Goal: Information Seeking & Learning: Learn about a topic

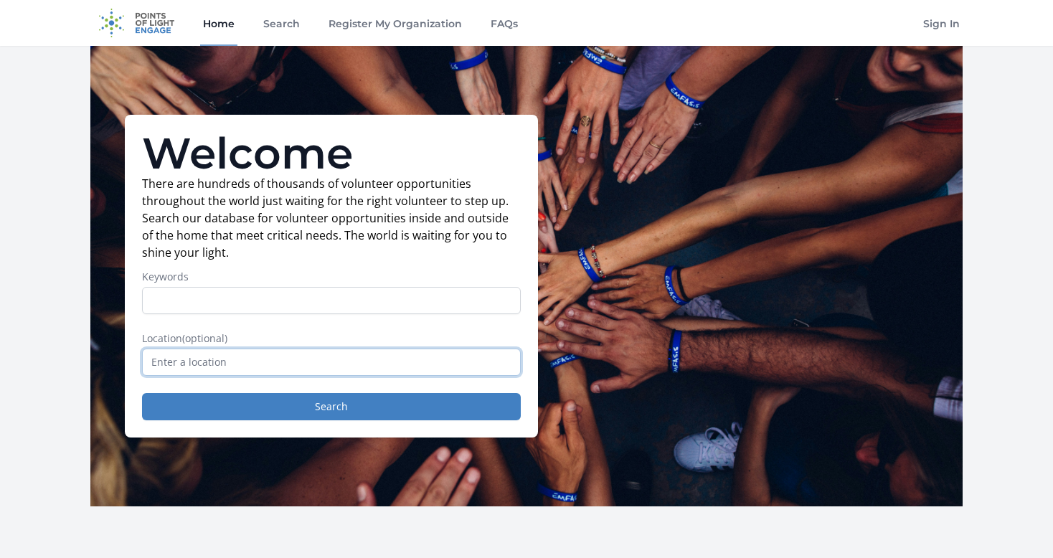
click at [298, 353] on input "text" at bounding box center [331, 362] width 379 height 27
click at [290, 365] on input "text" at bounding box center [331, 362] width 379 height 27
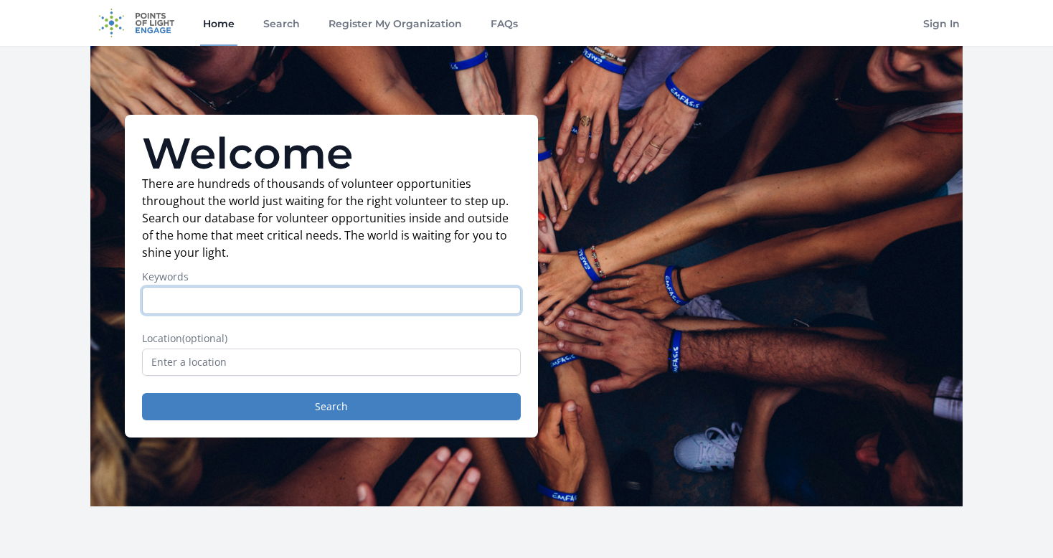
click at [256, 293] on input "Keywords" at bounding box center [331, 300] width 379 height 27
click at [267, 296] on input "Keywords" at bounding box center [331, 300] width 379 height 27
click at [343, 292] on input "Keywords" at bounding box center [331, 300] width 379 height 27
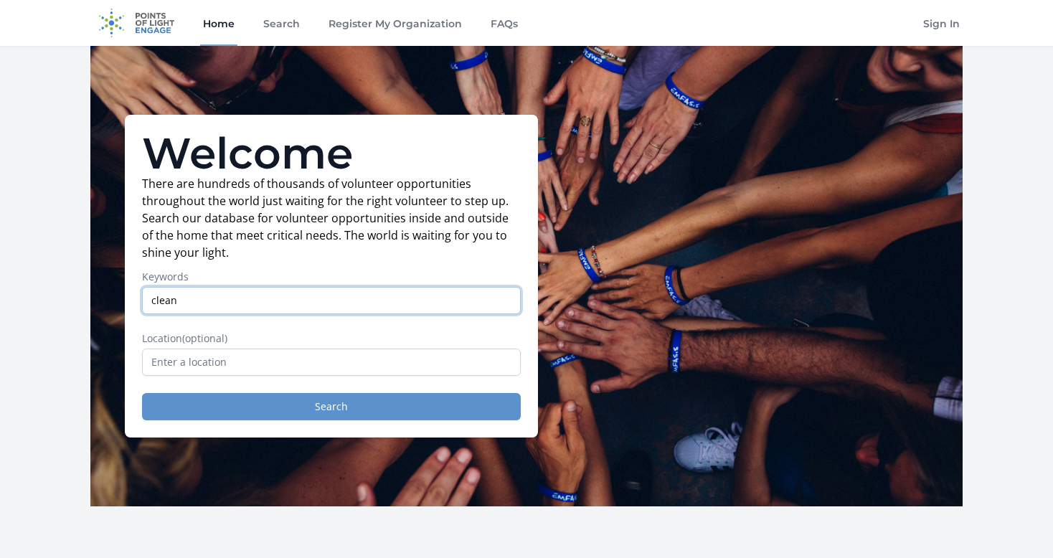
type input "clean"
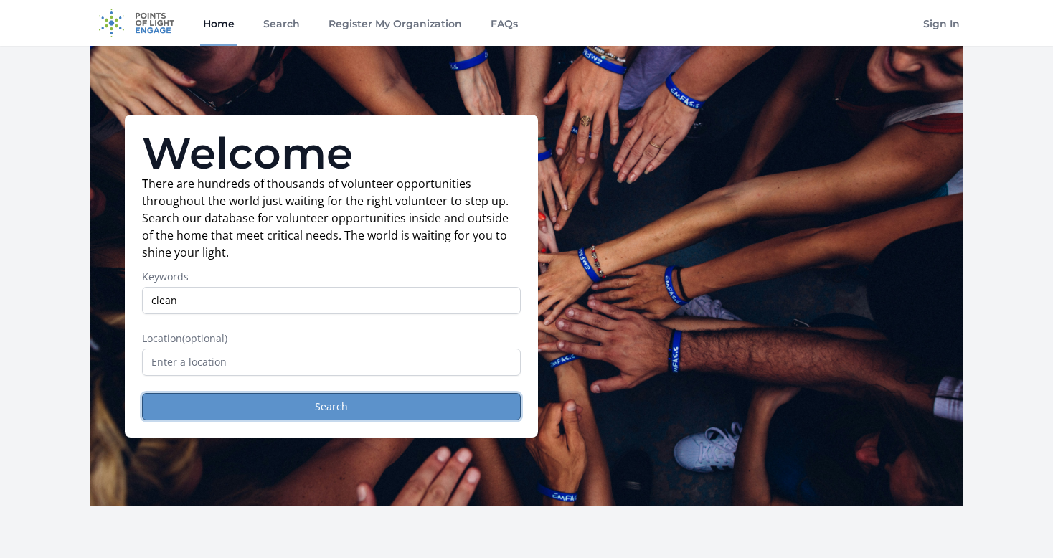
click at [421, 406] on button "Search" at bounding box center [331, 406] width 379 height 27
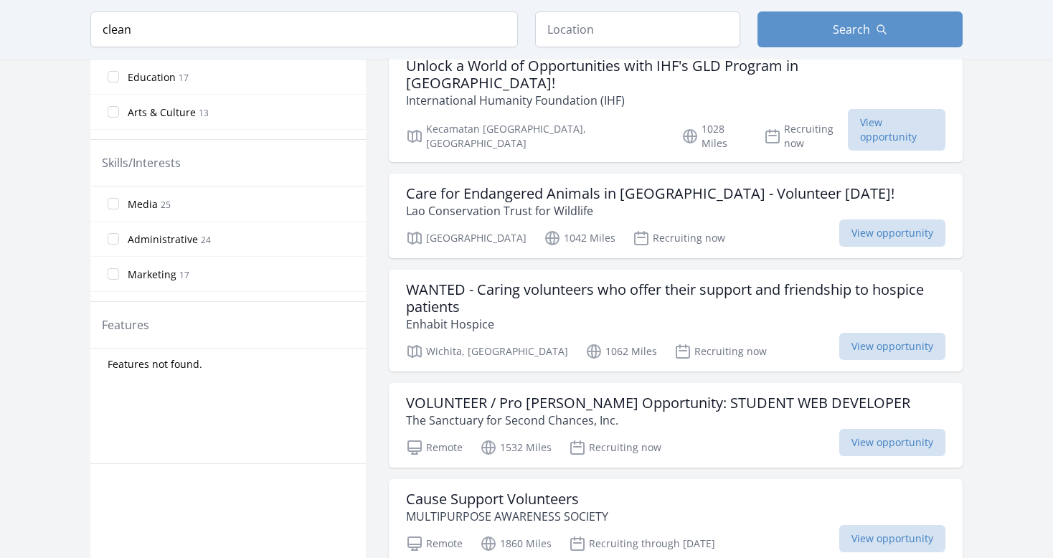
scroll to position [574, 0]
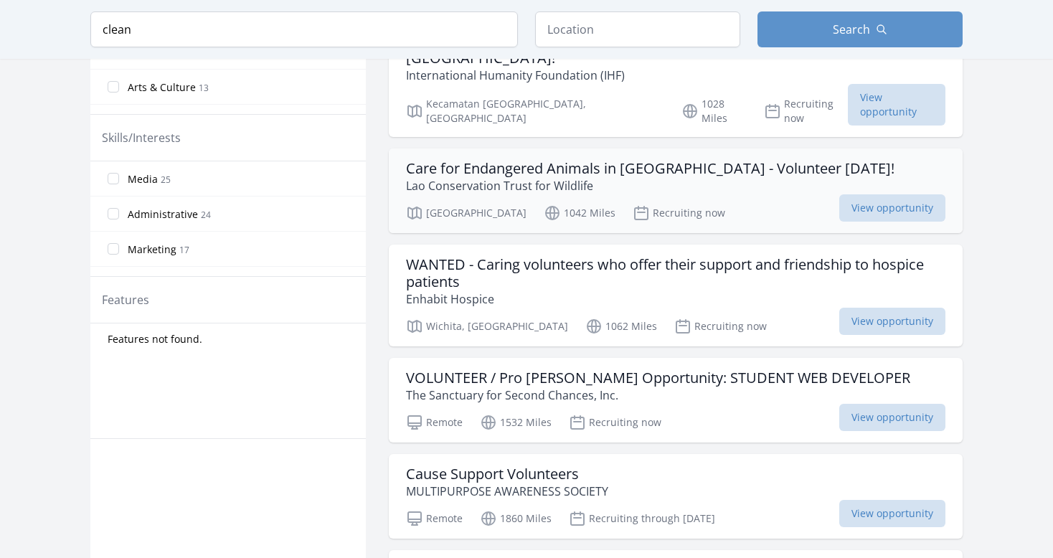
click at [516, 177] on p "Lao Conservation Trust for Wildlife" at bounding box center [650, 185] width 488 height 17
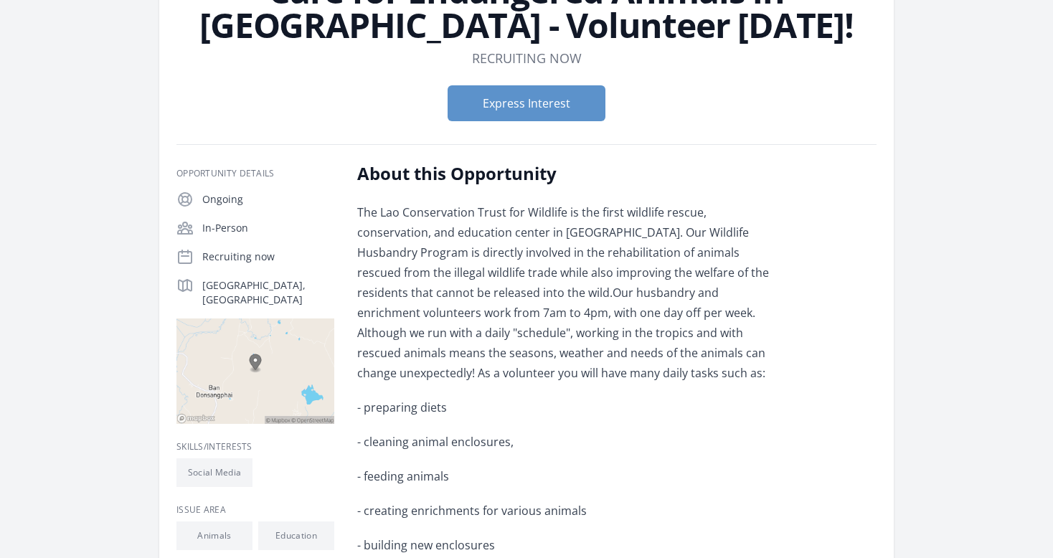
scroll to position [143, 0]
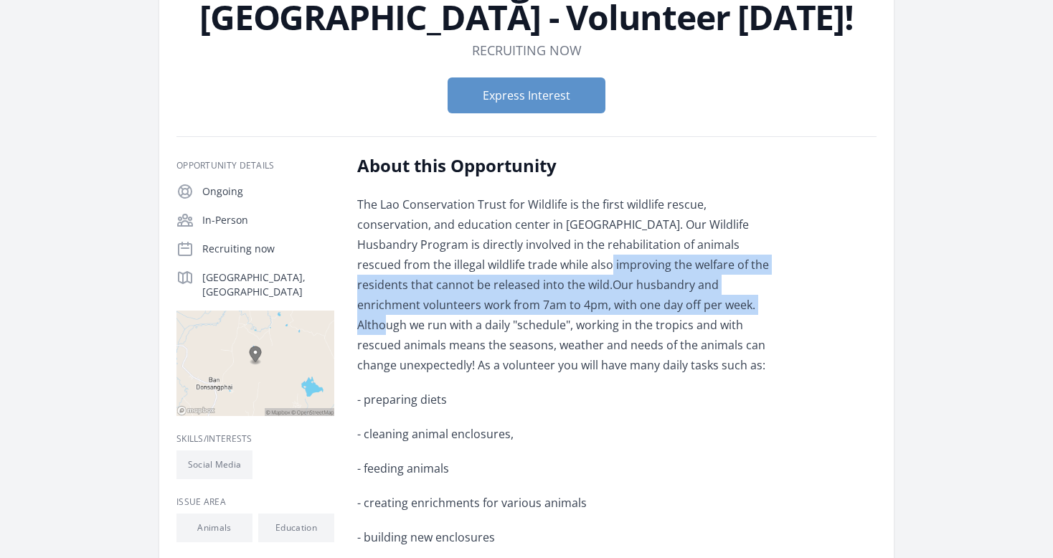
drag, startPoint x: 471, startPoint y: 262, endPoint x: 527, endPoint y: 313, distance: 75.7
click at [527, 313] on p "The Lao Conservation Trust for Wildlife is the first wildlife rescue, conservat…" at bounding box center [567, 284] width 420 height 181
click at [527, 314] on p "The Lao Conservation Trust for Wildlife is the first wildlife rescue, conservat…" at bounding box center [567, 284] width 420 height 181
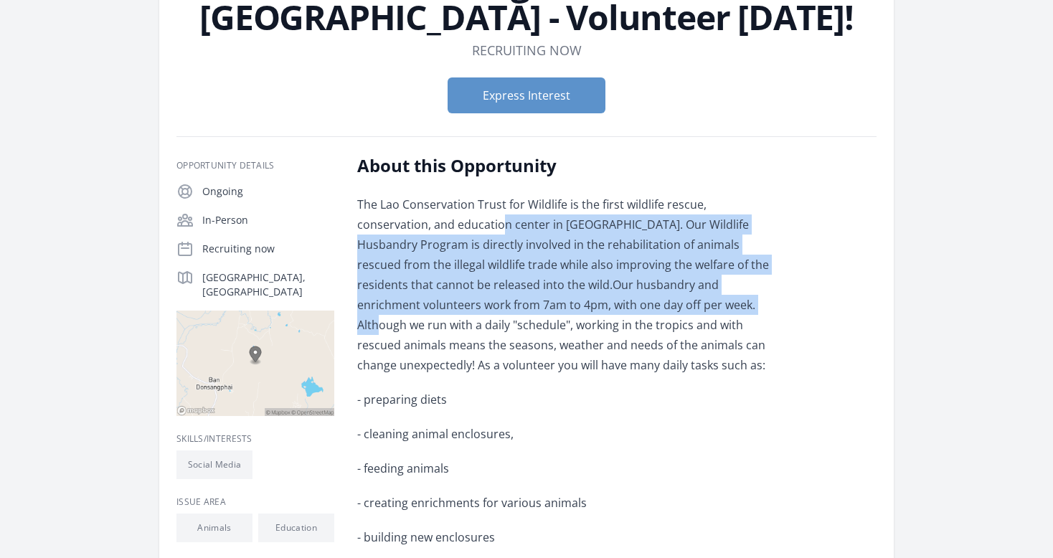
drag, startPoint x: 424, startPoint y: 225, endPoint x: 521, endPoint y: 309, distance: 128.7
click at [521, 309] on p "The Lao Conservation Trust for Wildlife is the first wildlife rescue, conservat…" at bounding box center [567, 284] width 420 height 181
click at [523, 310] on span "Our husbandry and enrichment volunteers work from 7am to 4pm, with one day off …" at bounding box center [561, 325] width 408 height 96
drag, startPoint x: 427, startPoint y: 227, endPoint x: 524, endPoint y: 313, distance: 129.6
click at [524, 313] on p "The Lao Conservation Trust for Wildlife is the first wildlife rescue, conservat…" at bounding box center [567, 284] width 420 height 181
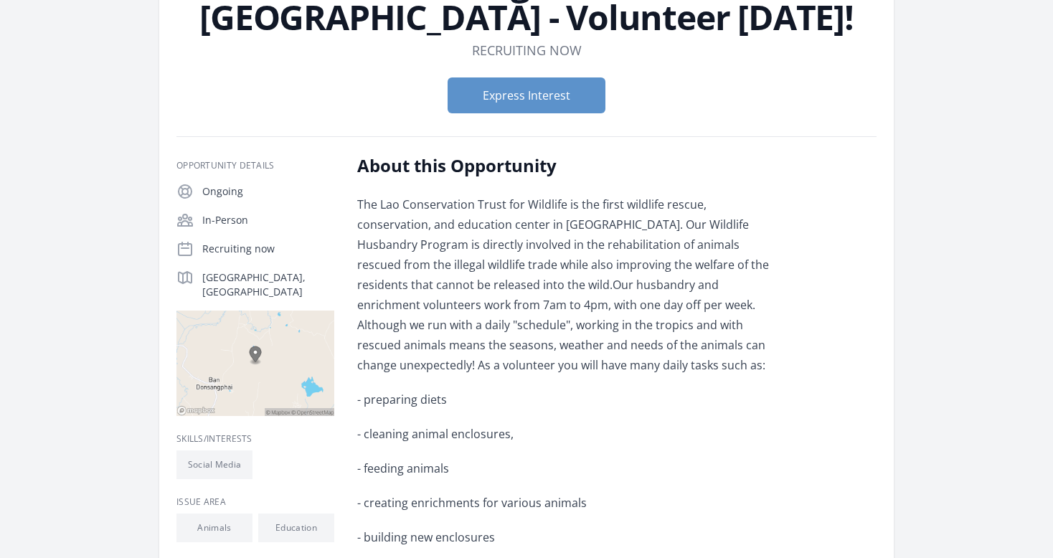
click at [527, 316] on span "Our husbandry and enrichment volunteers work from 7am to 4pm, with one day off …" at bounding box center [561, 325] width 408 height 96
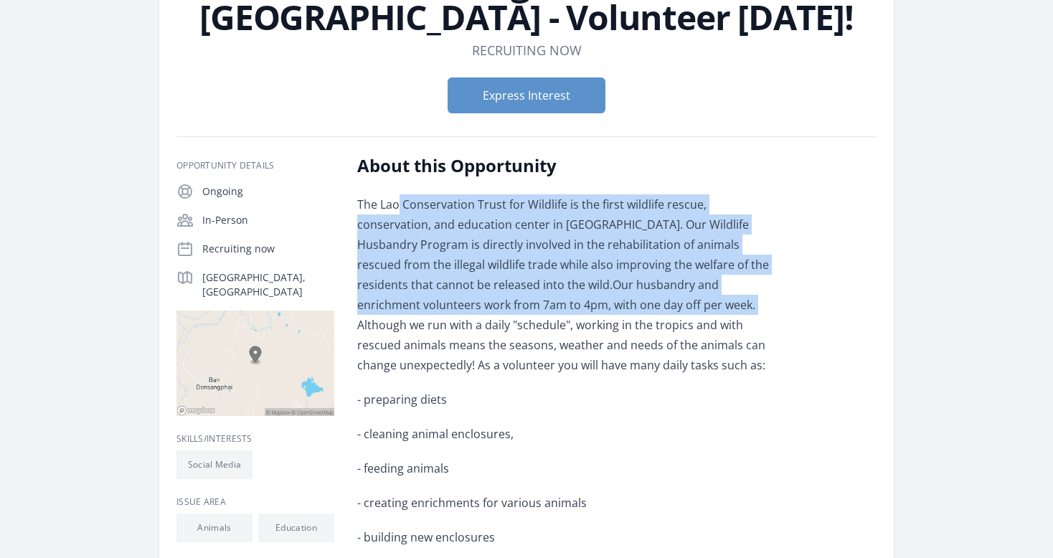
drag, startPoint x: 404, startPoint y: 213, endPoint x: 521, endPoint y: 320, distance: 158.9
click at [511, 311] on p "The Lao Conservation Trust for Wildlife is the first wildlife rescue, conservat…" at bounding box center [567, 284] width 420 height 181
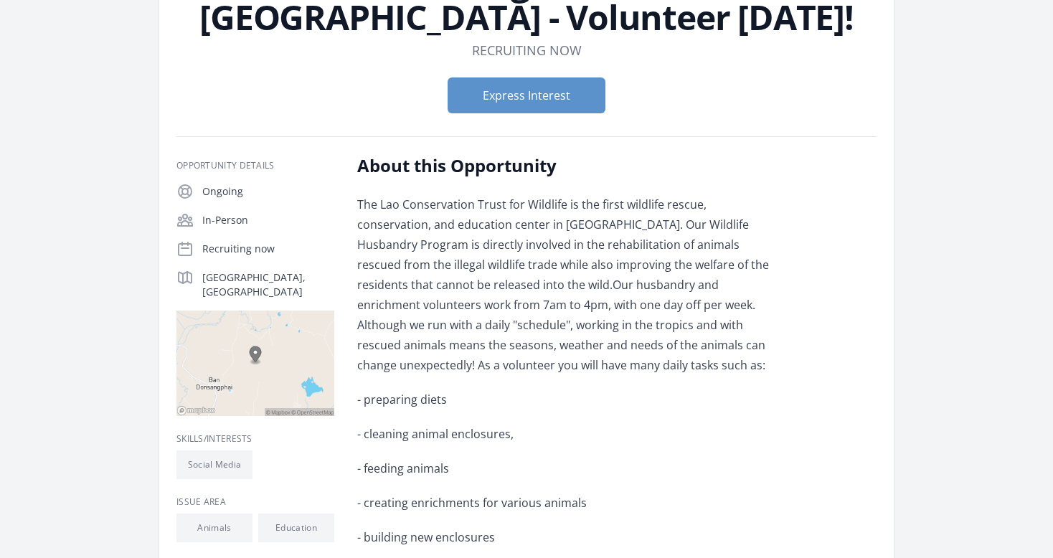
click at [521, 320] on span "Our husbandry and enrichment volunteers work from 7am to 4pm, with one day off …" at bounding box center [561, 325] width 408 height 96
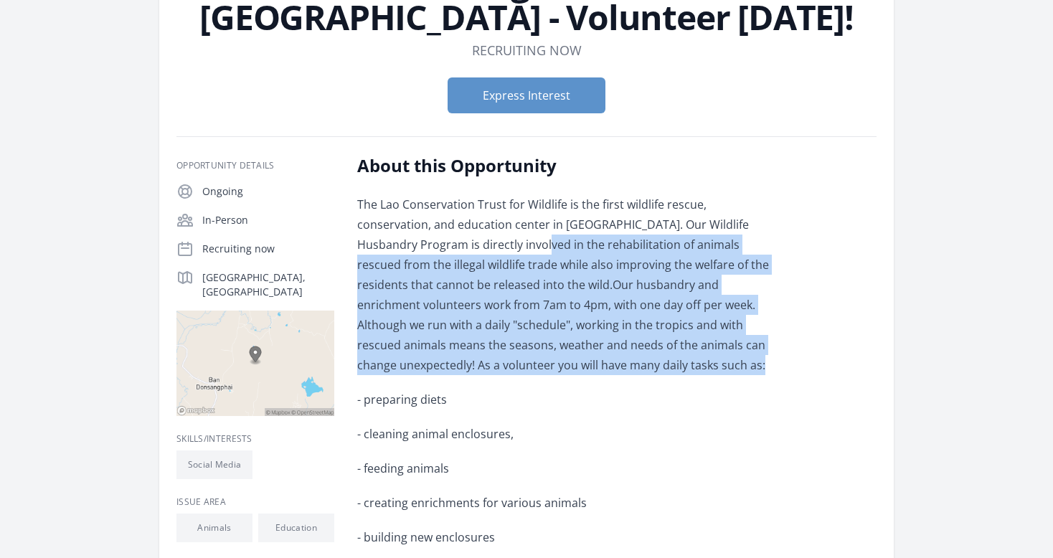
drag, startPoint x: 435, startPoint y: 244, endPoint x: 565, endPoint y: 362, distance: 175.2
click at [565, 362] on p "The Lao Conservation Trust for Wildlife is the first wildlife rescue, conservat…" at bounding box center [567, 284] width 420 height 181
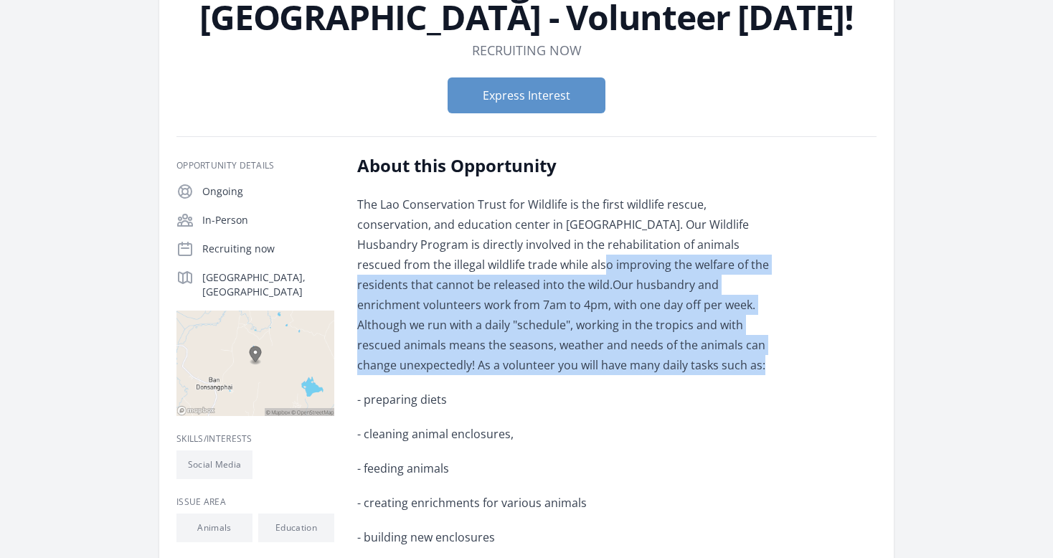
click at [575, 372] on p "The Lao Conservation Trust for Wildlife is the first wildlife rescue, conservat…" at bounding box center [567, 284] width 420 height 181
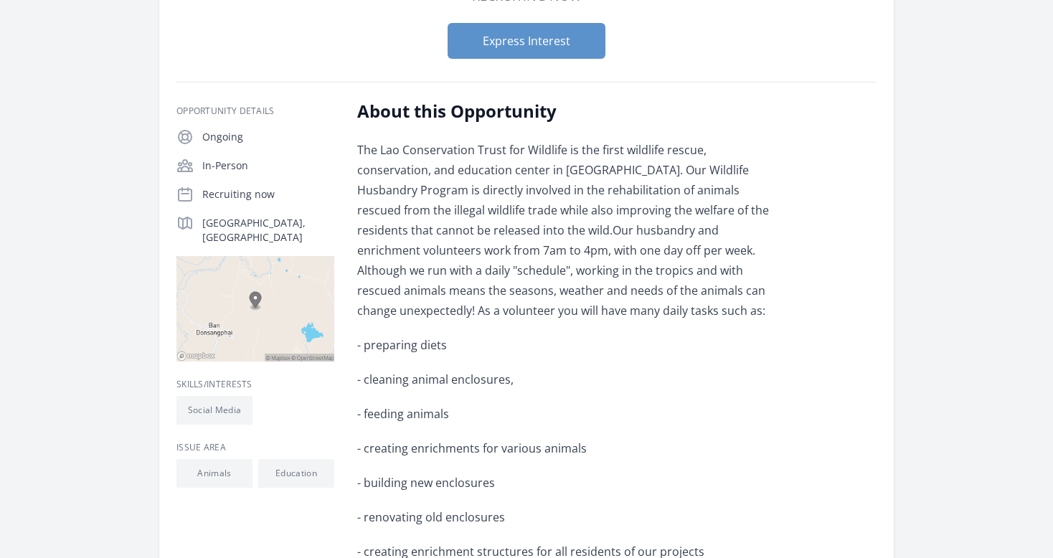
scroll to position [287, 0]
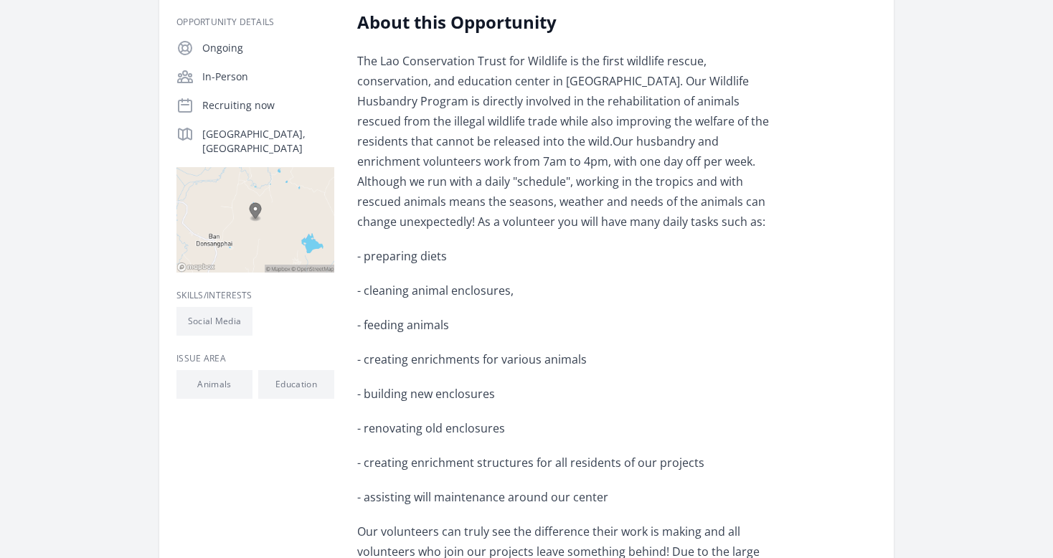
drag, startPoint x: 432, startPoint y: 298, endPoint x: 570, endPoint y: 419, distance: 183.5
click at [570, 419] on p "- renovating old enclosures" at bounding box center [567, 428] width 420 height 20
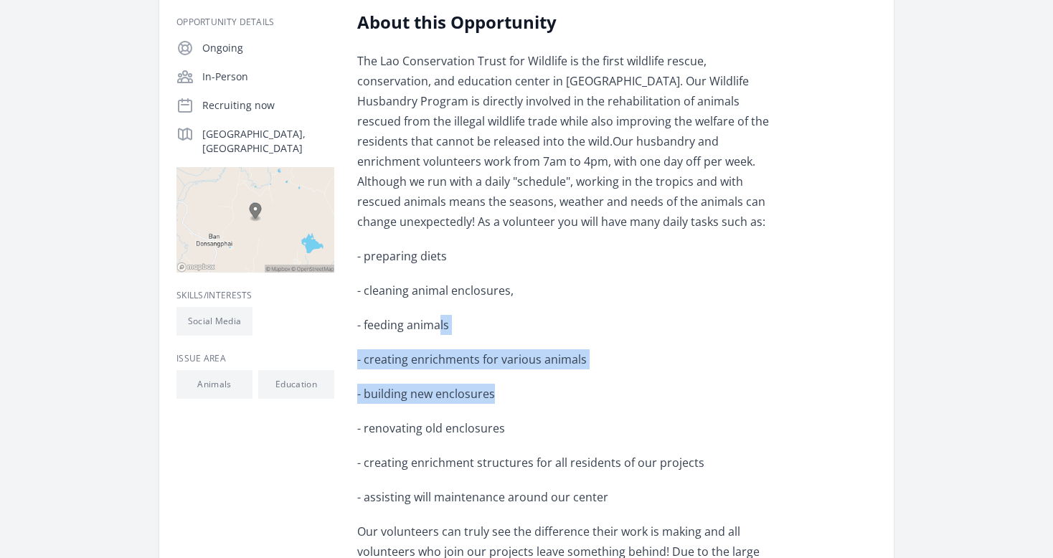
drag, startPoint x: 480, startPoint y: 340, endPoint x: 534, endPoint y: 390, distance: 73.6
click at [544, 400] on p "- building new enclosures" at bounding box center [567, 394] width 420 height 20
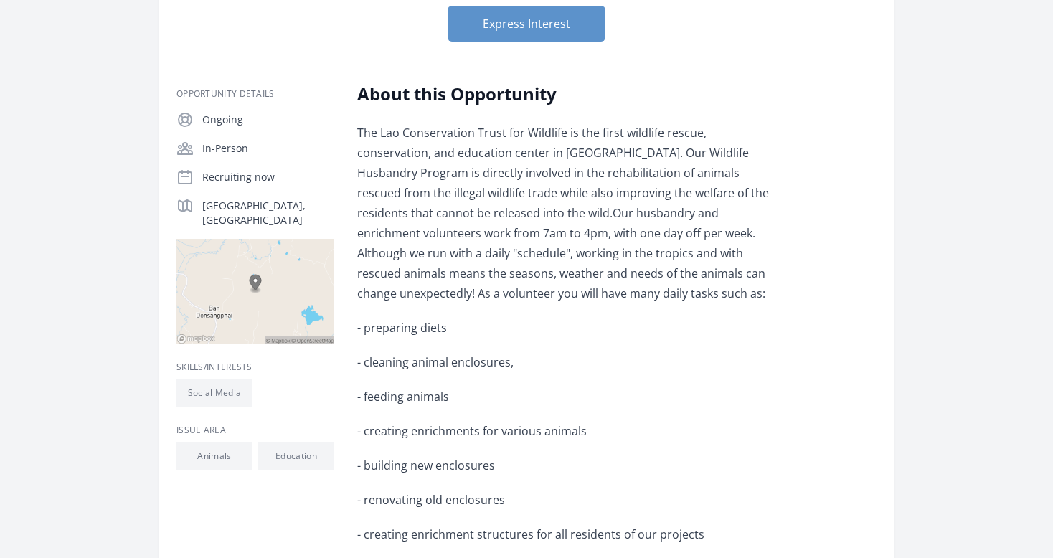
scroll to position [430, 0]
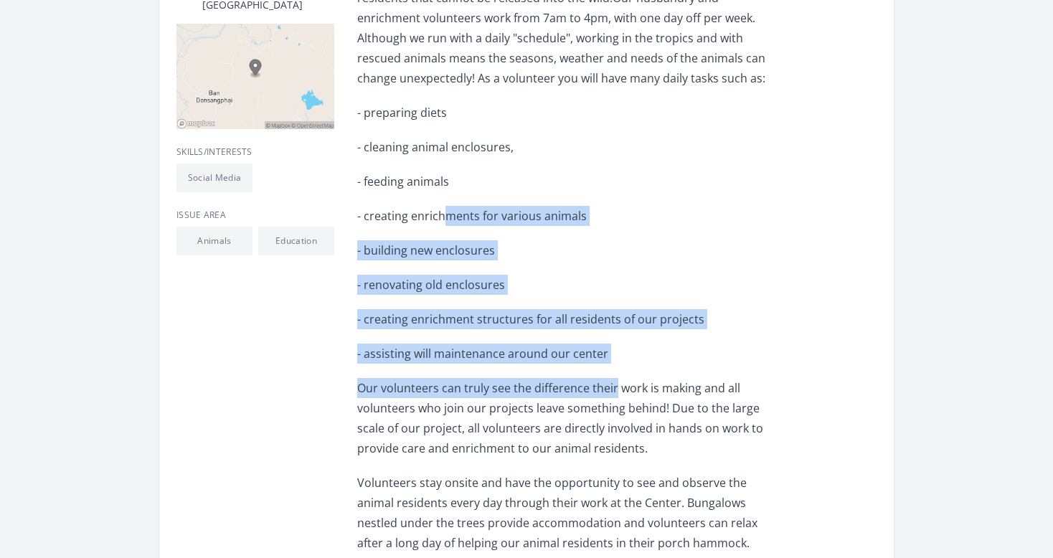
drag, startPoint x: 589, startPoint y: 358, endPoint x: 613, endPoint y: 388, distance: 38.8
click at [613, 388] on div "The Lao Conservation Trust for Wildlife is the first wildlife rescue, conservat…" at bounding box center [567, 432] width 420 height 1050
click at [627, 405] on span "Our volunteers can truly see the difference their work is making and all volunt…" at bounding box center [560, 418] width 406 height 76
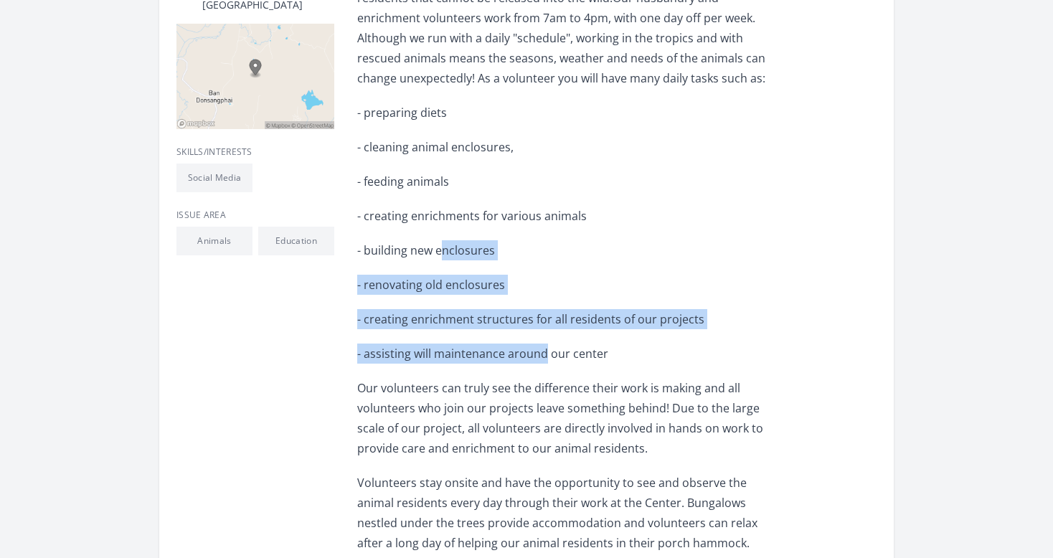
drag, startPoint x: 521, startPoint y: 317, endPoint x: 546, endPoint y: 339, distance: 32.5
click at [546, 339] on div "The Lao Conservation Trust for Wildlife is the first wildlife rescue, conservat…" at bounding box center [567, 432] width 420 height 1050
click at [552, 344] on p "- assisting will maintenance around our center" at bounding box center [567, 354] width 420 height 20
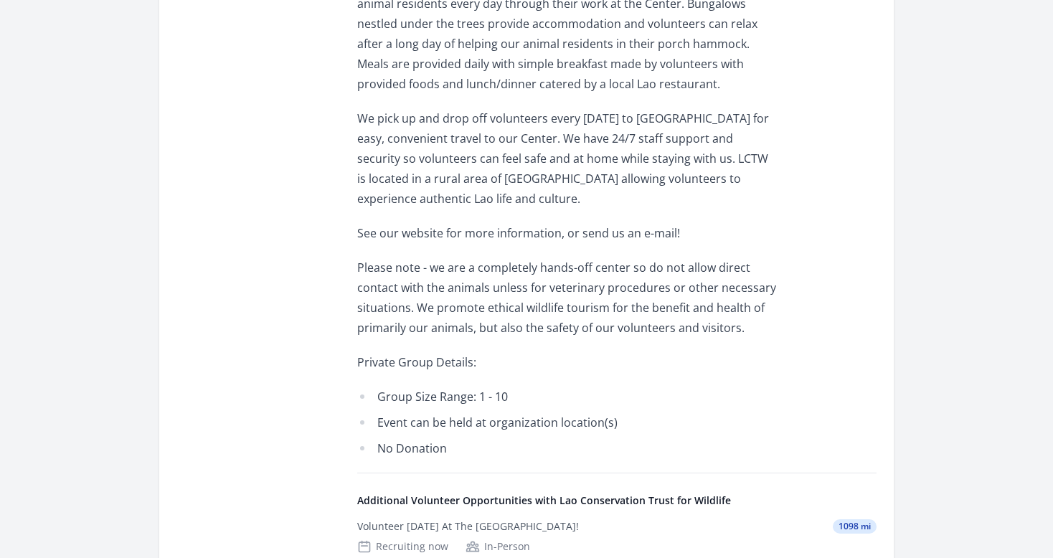
scroll to position [1004, 0]
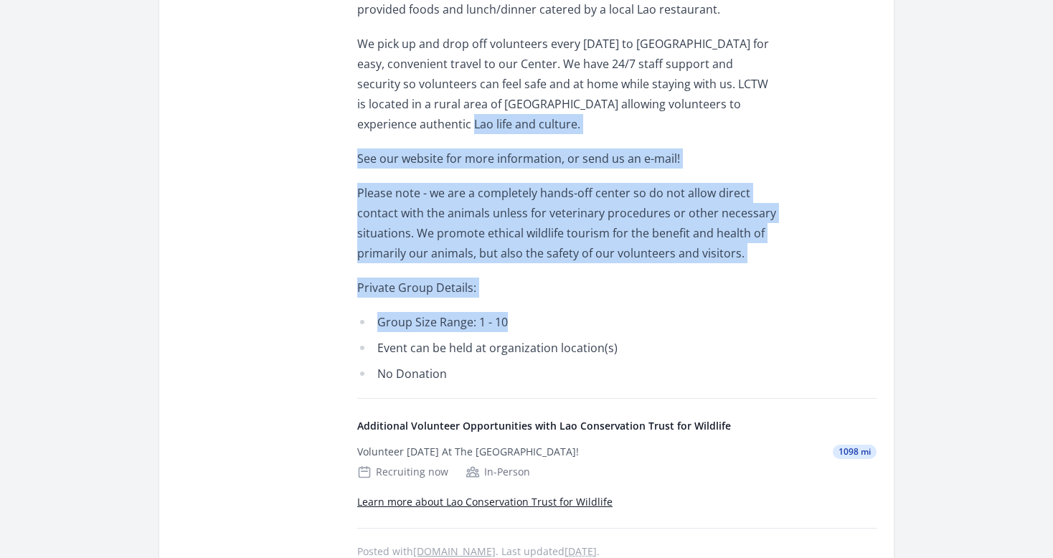
drag, startPoint x: 582, startPoint y: 288, endPoint x: 606, endPoint y: 321, distance: 41.0
click at [610, 325] on li "Group Size Range: 1 - 10" at bounding box center [567, 322] width 420 height 20
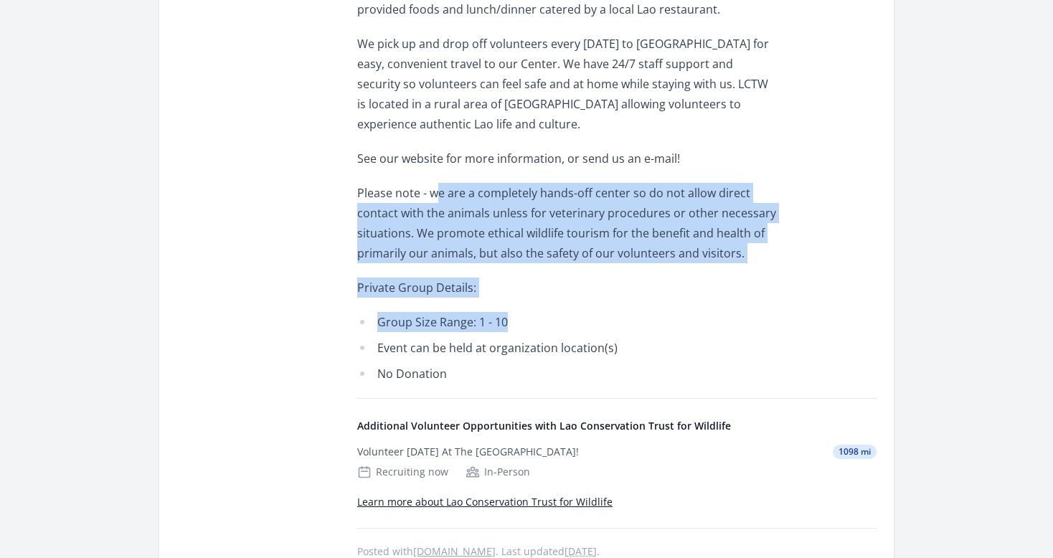
drag, startPoint x: 511, startPoint y: 258, endPoint x: 553, endPoint y: 301, distance: 60.4
drag, startPoint x: 554, startPoint y: 302, endPoint x: 435, endPoint y: 194, distance: 160.4
drag, startPoint x: 423, startPoint y: 184, endPoint x: 575, endPoint y: 308, distance: 196.2
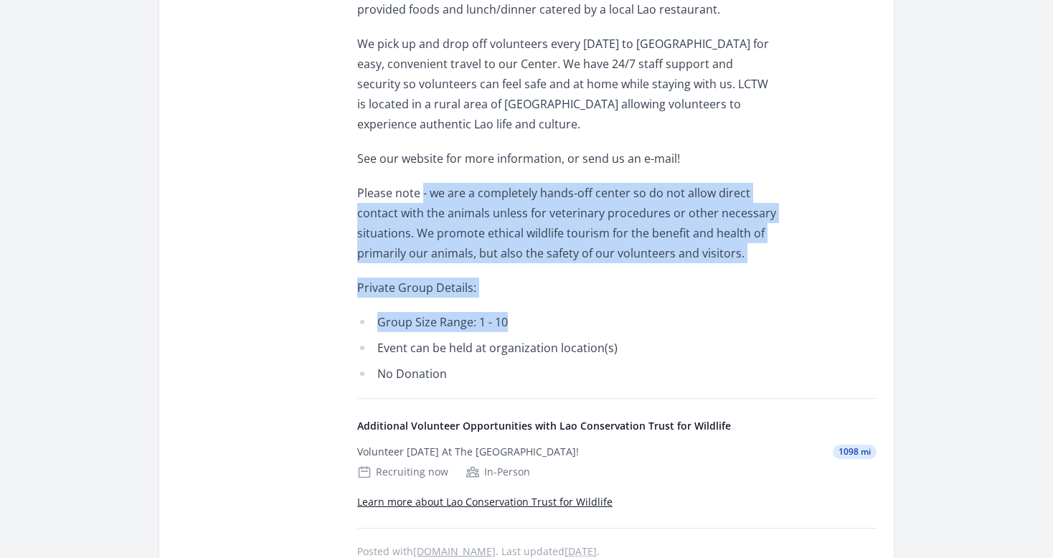
drag, startPoint x: 575, startPoint y: 308, endPoint x: 454, endPoint y: 201, distance: 161.6
drag, startPoint x: 443, startPoint y: 191, endPoint x: 553, endPoint y: 307, distance: 159.8
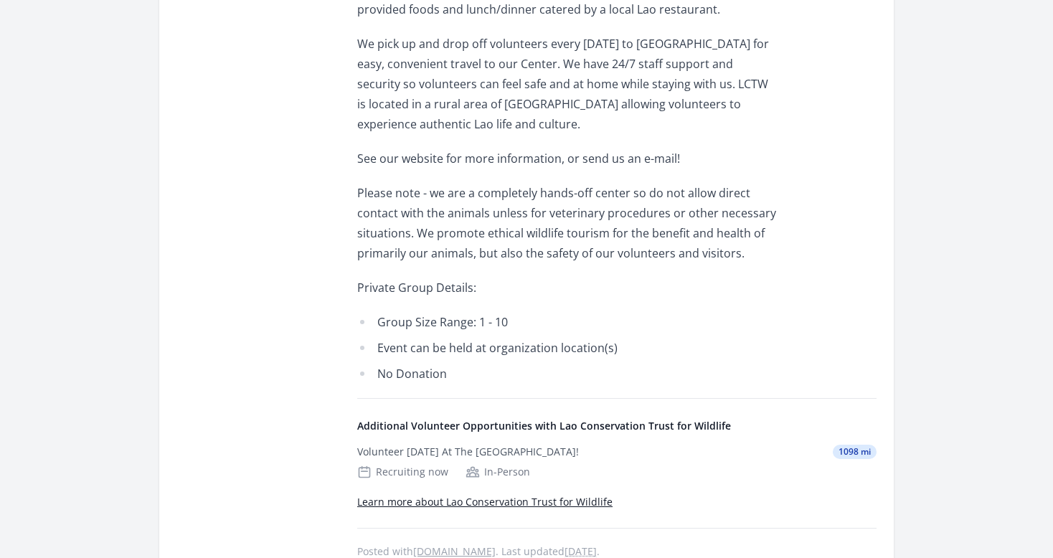
drag, startPoint x: 448, startPoint y: 221, endPoint x: 530, endPoint y: 298, distance: 113.2
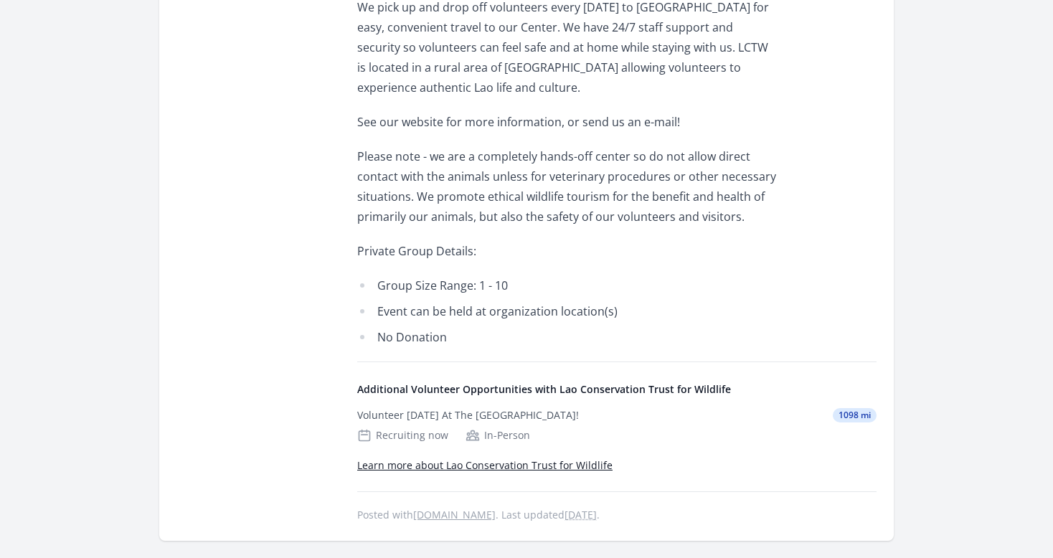
scroll to position [1076, 0]
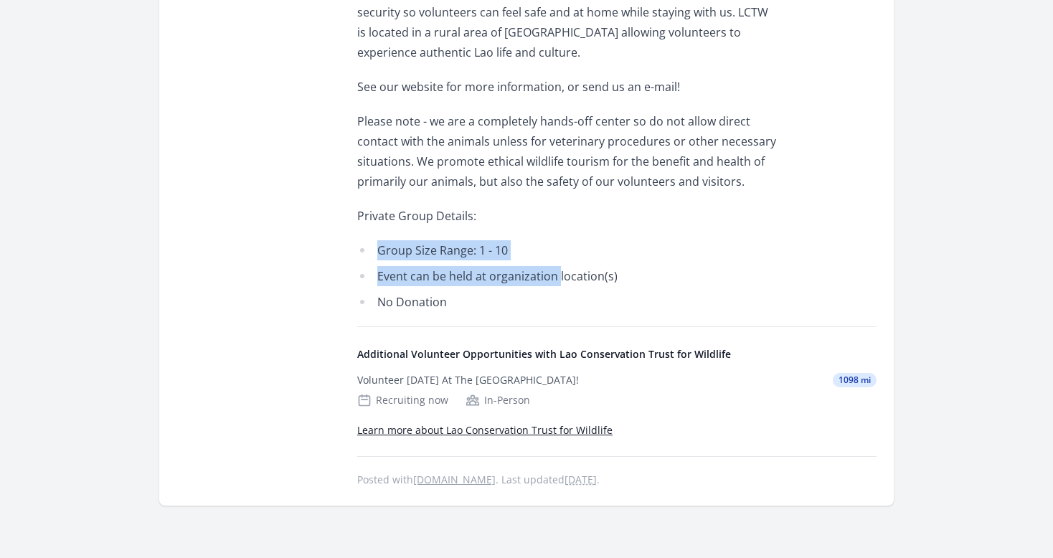
click at [565, 274] on li "Event can be held at organization location(s)" at bounding box center [567, 276] width 420 height 20
drag, startPoint x: 489, startPoint y: 230, endPoint x: 557, endPoint y: 287, distance: 88.1
click at [559, 288] on ul "Group Size Range: 1 - 10 Event can be held at organization location(s) No Donat…" at bounding box center [567, 276] width 420 height 72
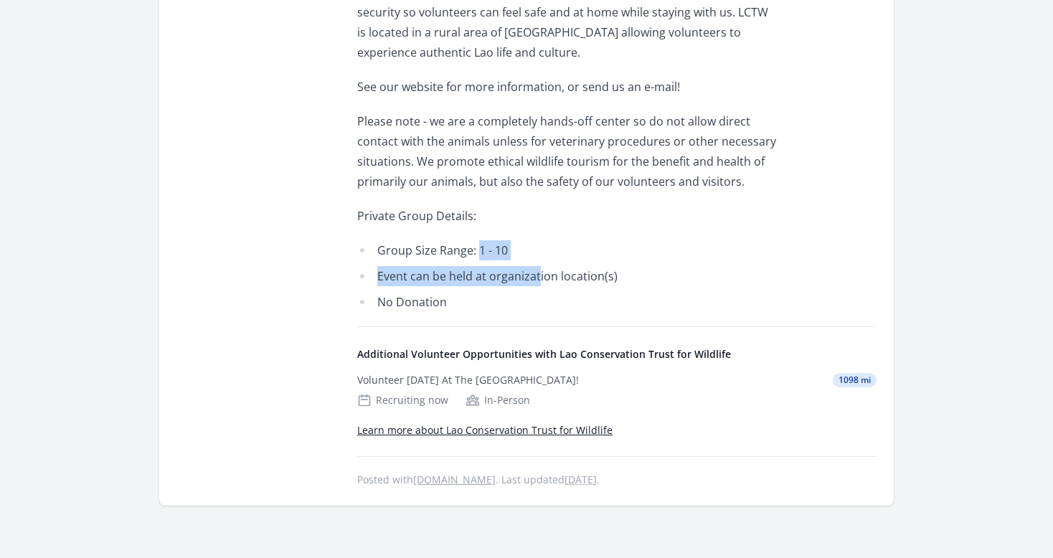
drag, startPoint x: 483, startPoint y: 233, endPoint x: 541, endPoint y: 279, distance: 74.1
click at [544, 282] on li "Event can be held at organization location(s)" at bounding box center [567, 276] width 420 height 20
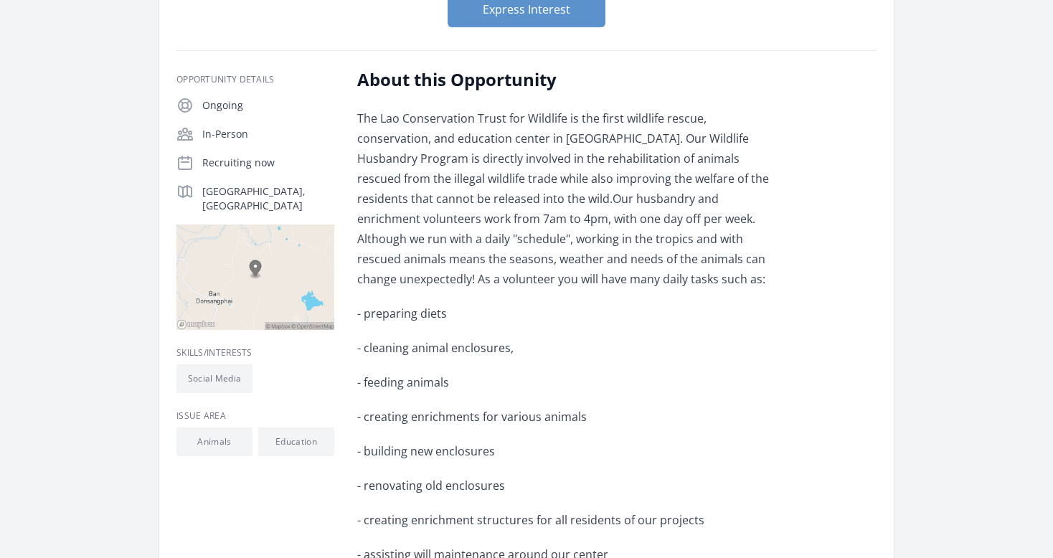
scroll to position [143, 0]
